Goal: Find specific page/section: Find specific page/section

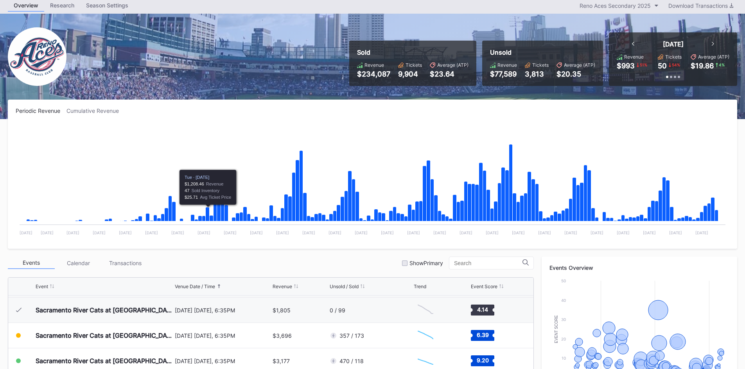
scroll to position [78, 0]
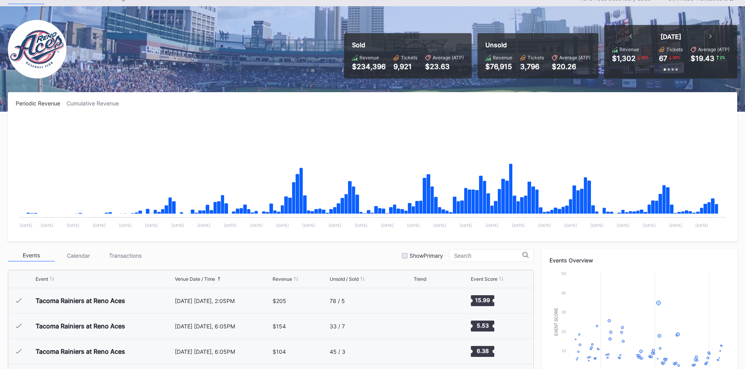
scroll to position [1675, 0]
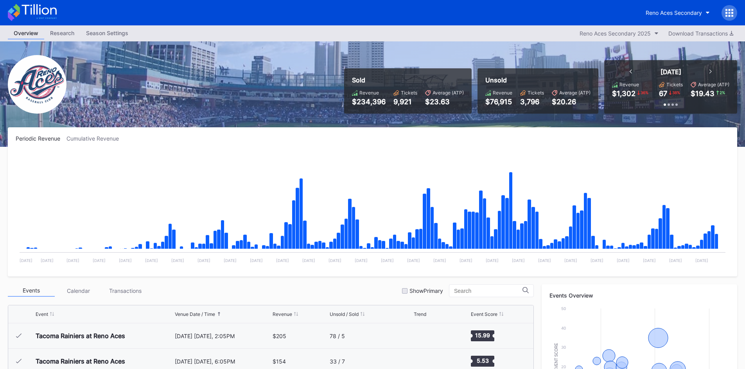
scroll to position [1675, 0]
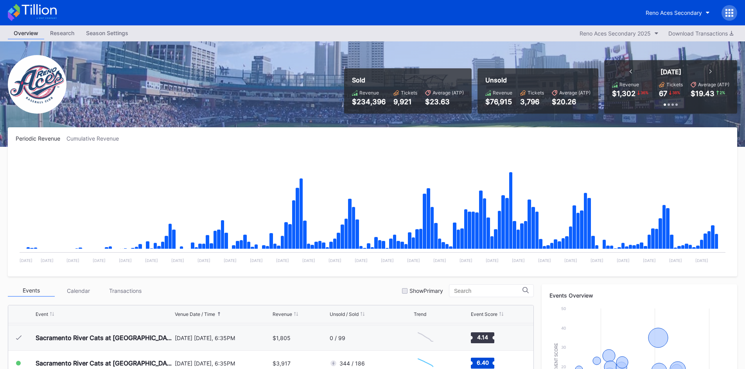
click at [41, 5] on icon at bounding box center [32, 12] width 49 height 17
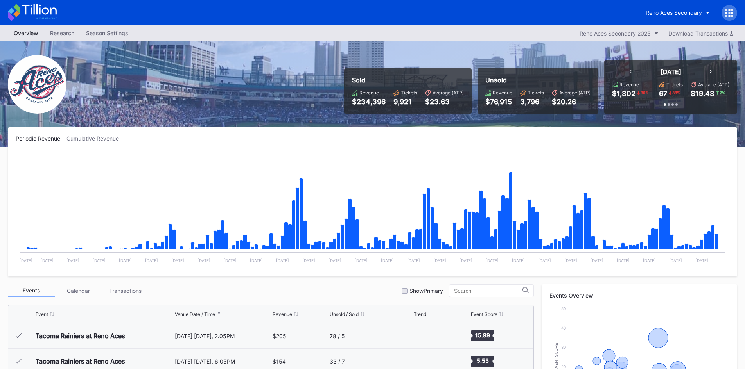
scroll to position [156, 0]
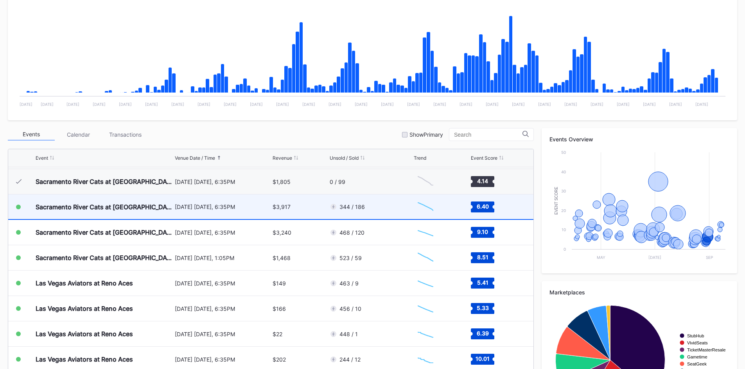
click at [383, 210] on div "344 / 186" at bounding box center [371, 207] width 82 height 25
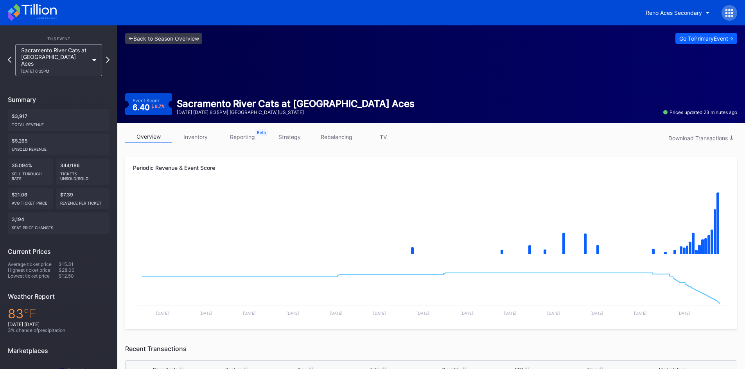
click at [26, 11] on icon at bounding box center [39, 9] width 35 height 11
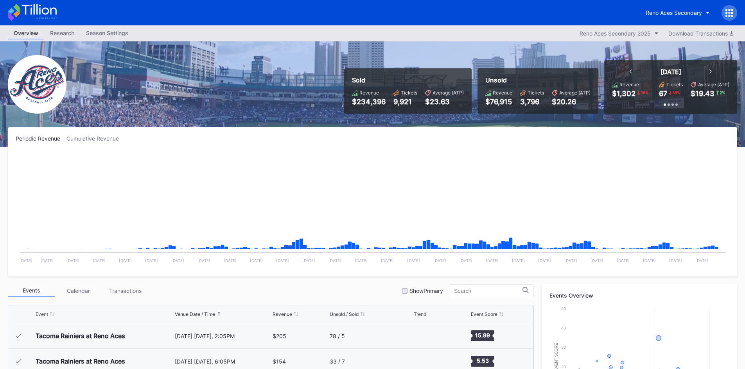
scroll to position [1675, 0]
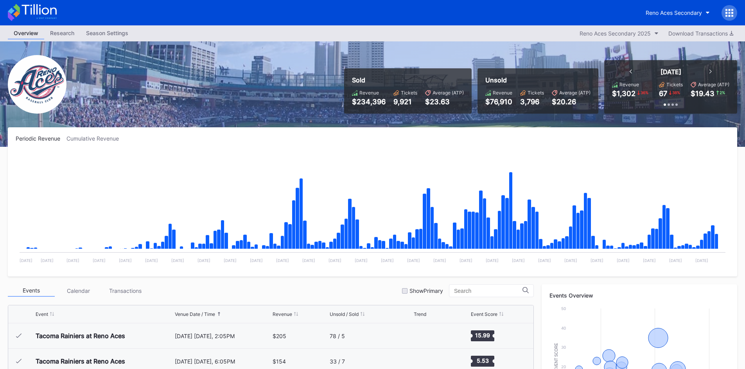
scroll to position [1675, 0]
